Goal: Find specific page/section: Find specific page/section

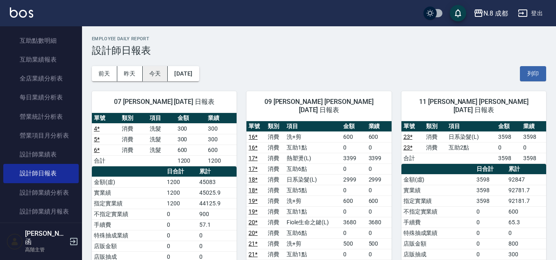
click at [165, 78] on button "今天" at bounding box center [155, 73] width 25 height 15
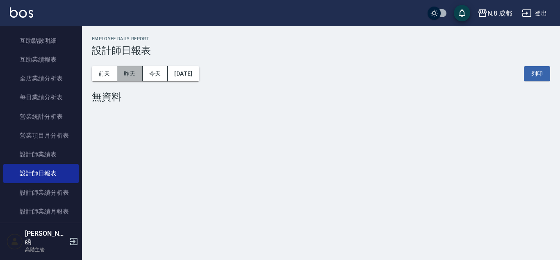
click at [136, 76] on button "昨天" at bounding box center [129, 73] width 25 height 15
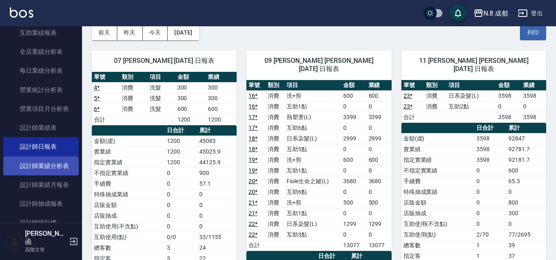
scroll to position [492, 0]
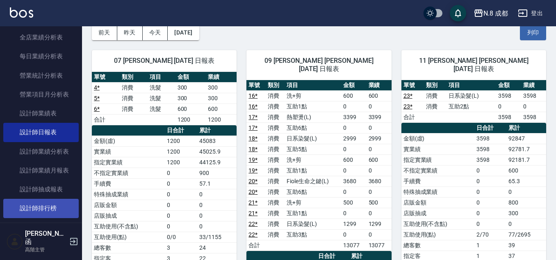
click at [45, 204] on link "設計師排行榜" at bounding box center [40, 207] width 75 height 19
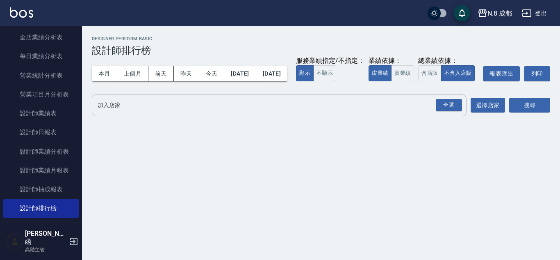
click at [117, 112] on input "加入店家" at bounding box center [273, 105] width 355 height 14
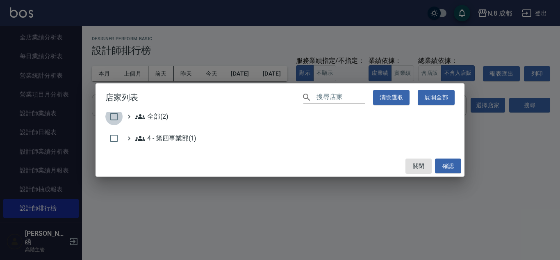
click at [114, 114] on input "checkbox" at bounding box center [113, 116] width 17 height 17
checkbox input "true"
click at [445, 173] on div "關閉 確認" at bounding box center [280, 166] width 369 height 22
click at [452, 162] on button "確認" at bounding box center [448, 165] width 26 height 15
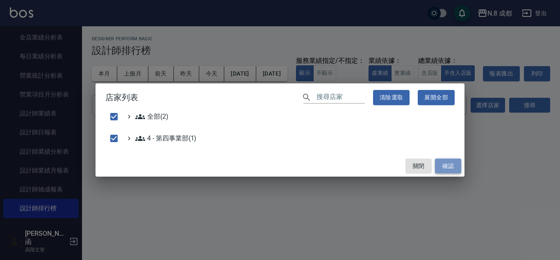
checkbox input "false"
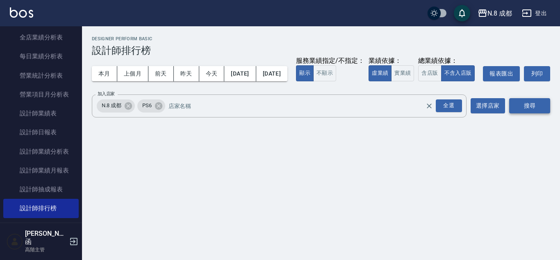
click at [511, 113] on button "搜尋" at bounding box center [529, 105] width 41 height 15
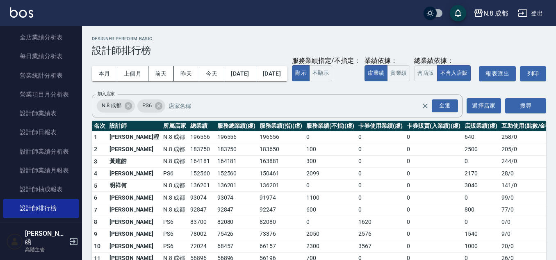
scroll to position [41, 0]
